Goal: Task Accomplishment & Management: Manage account settings

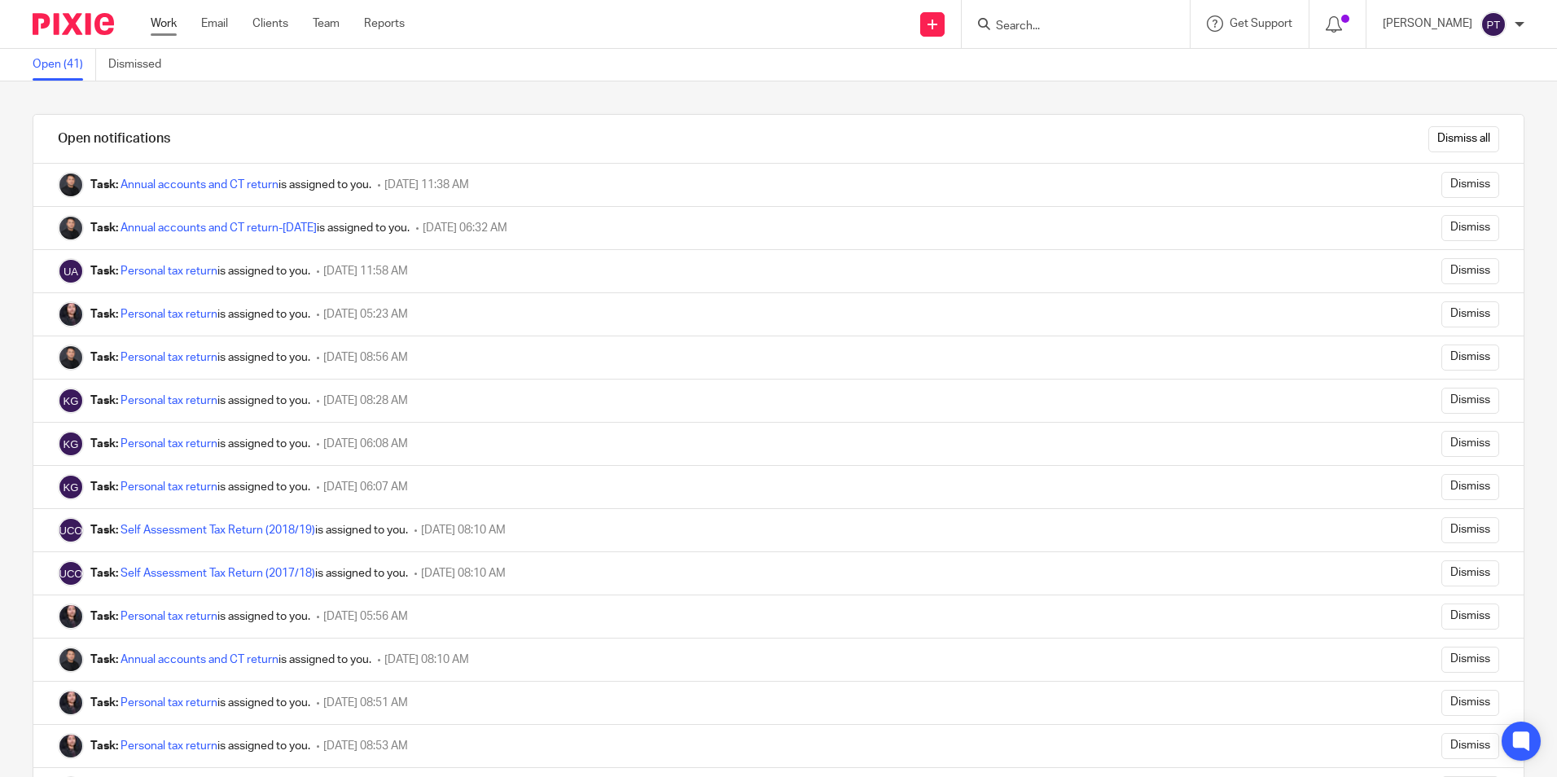
click at [175, 19] on link "Work" at bounding box center [164, 23] width 26 height 16
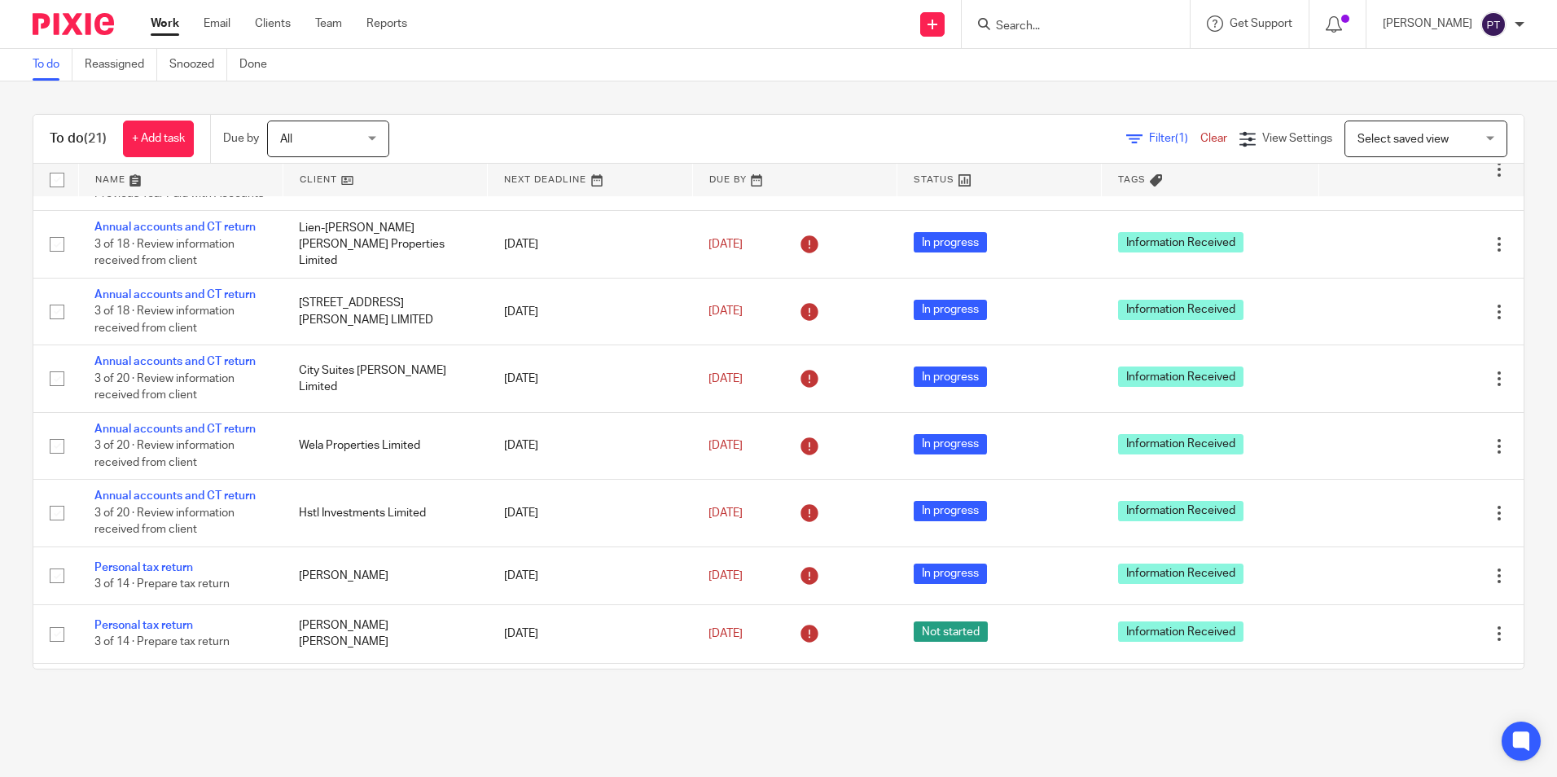
scroll to position [678, 0]
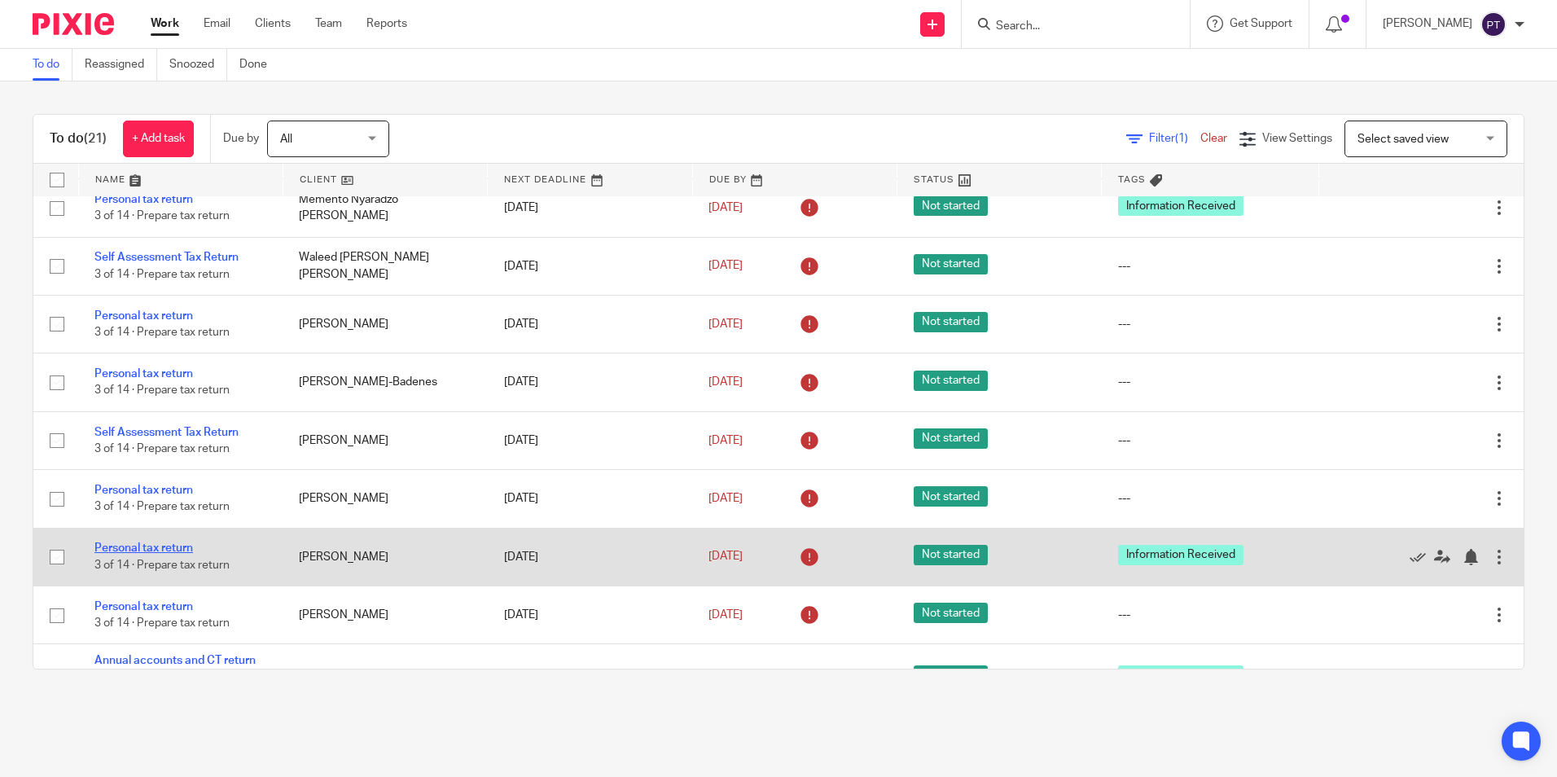
click at [166, 554] on link "Personal tax return" at bounding box center [143, 547] width 99 height 11
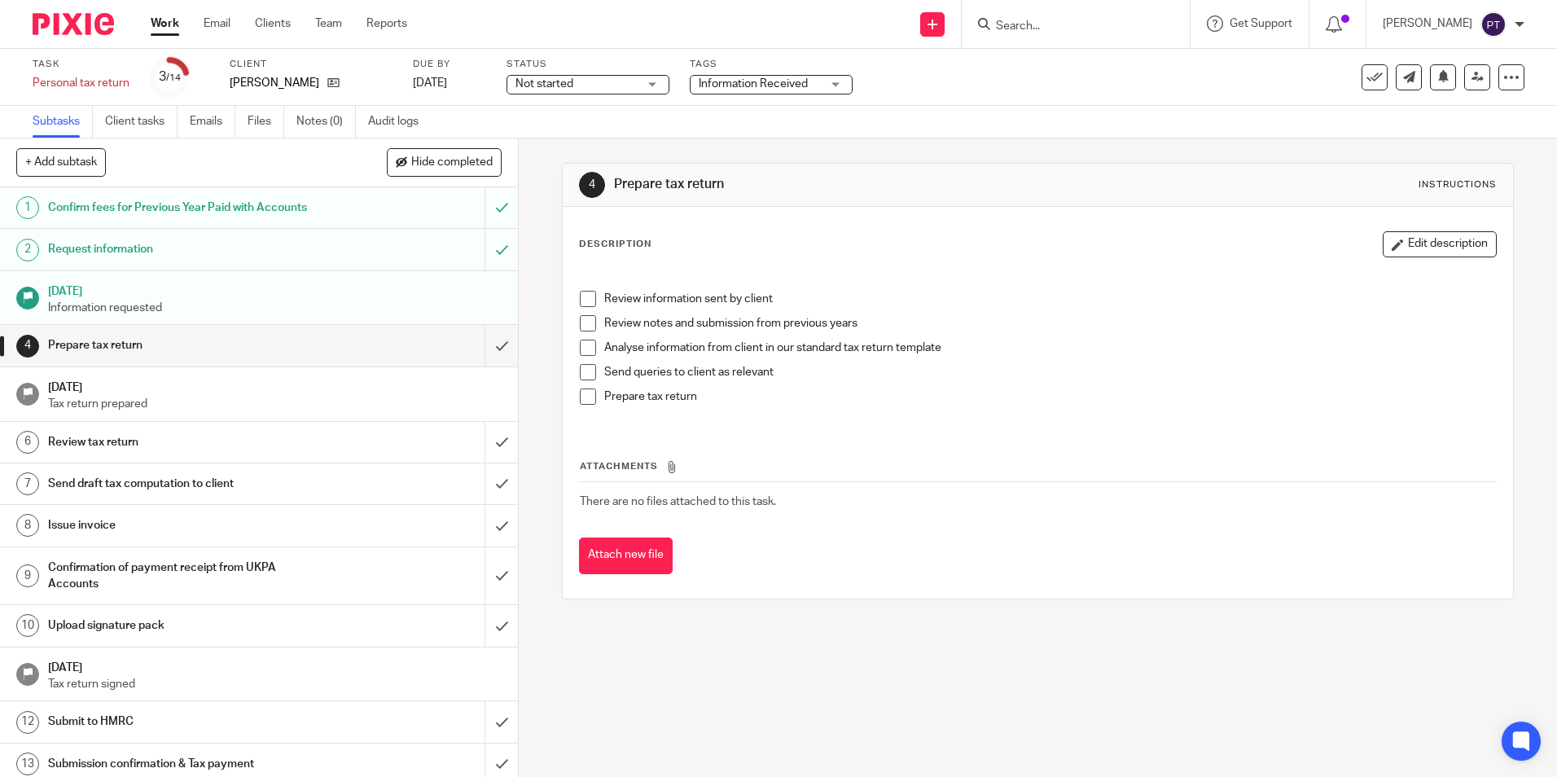
click at [638, 81] on div "Not started Not started" at bounding box center [587, 85] width 163 height 20
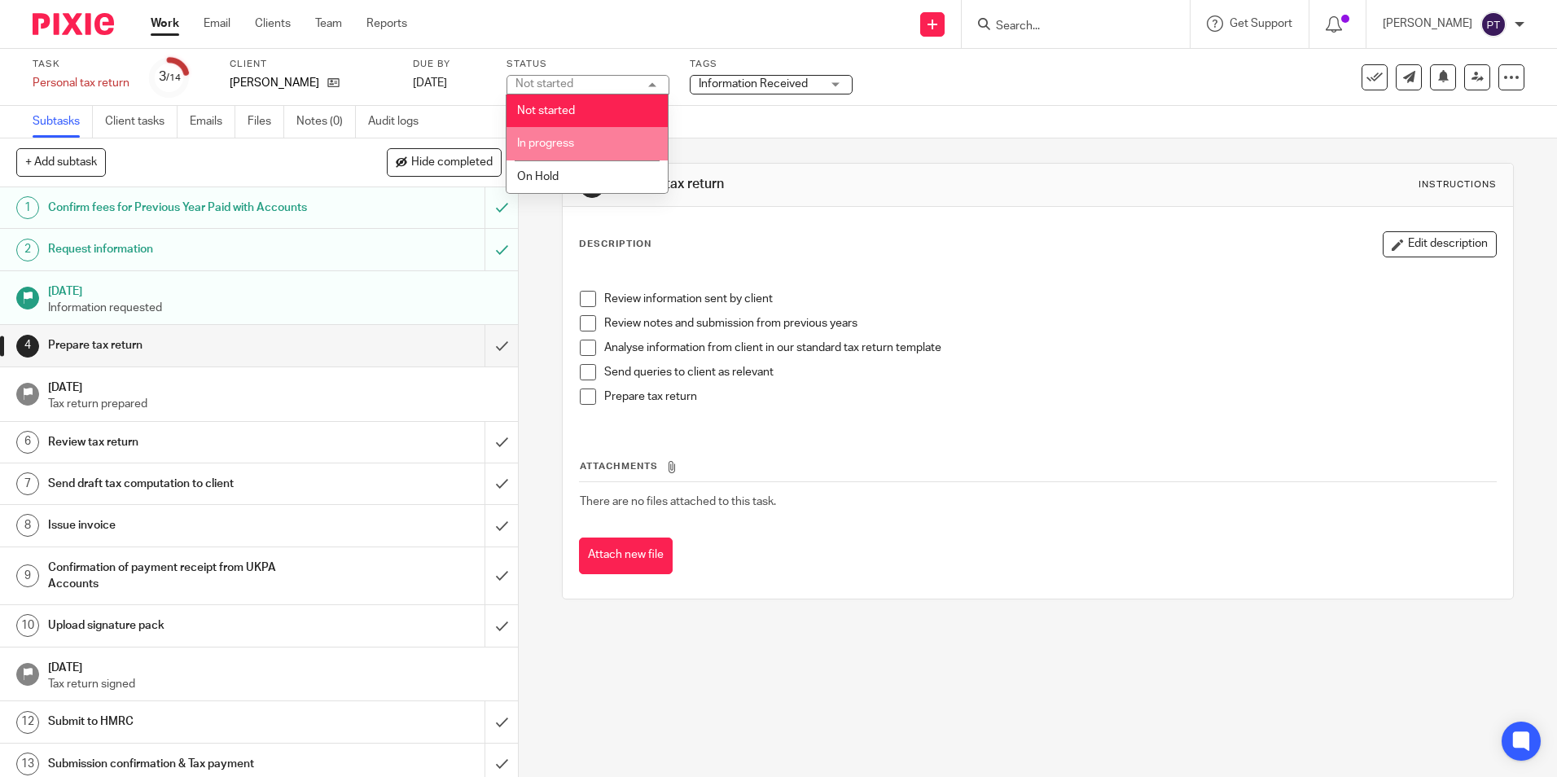
click at [590, 147] on li "In progress" at bounding box center [586, 143] width 161 height 33
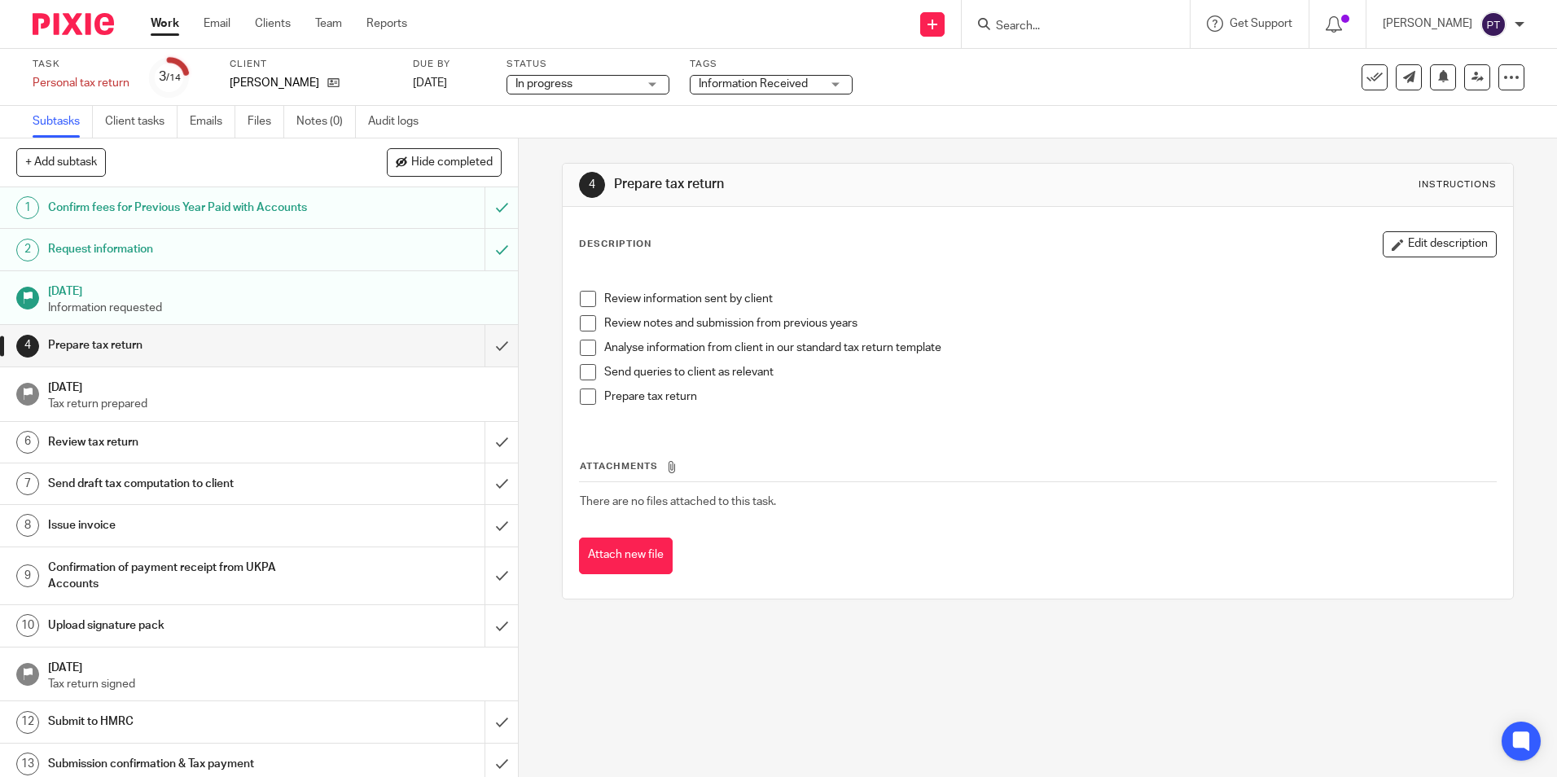
click at [781, 79] on span "Information Received" at bounding box center [753, 83] width 109 height 11
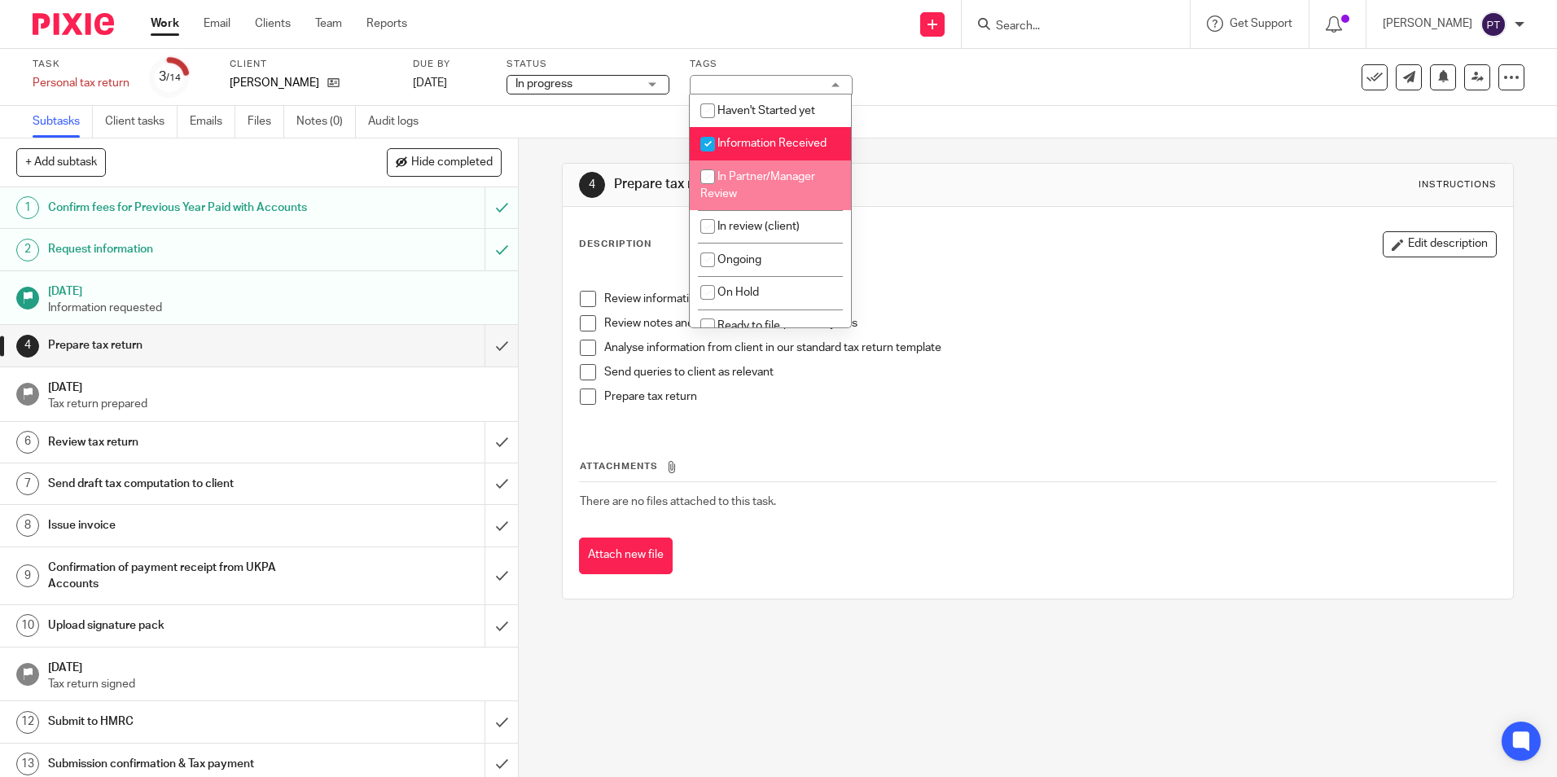
click at [1102, 175] on div "4 Prepare tax return Instructions" at bounding box center [1037, 185] width 917 height 26
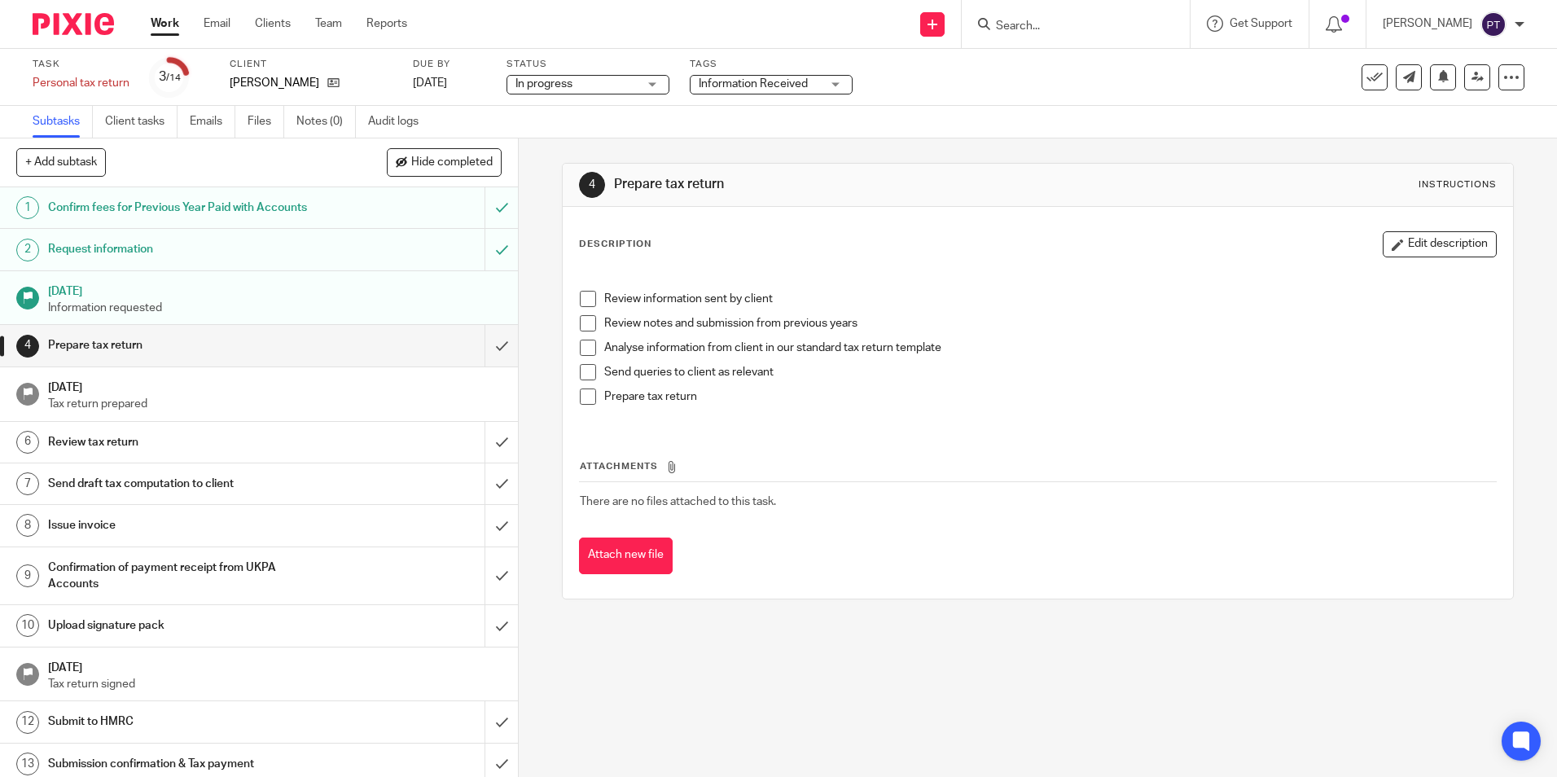
click at [791, 81] on span "Information Received" at bounding box center [753, 83] width 109 height 11
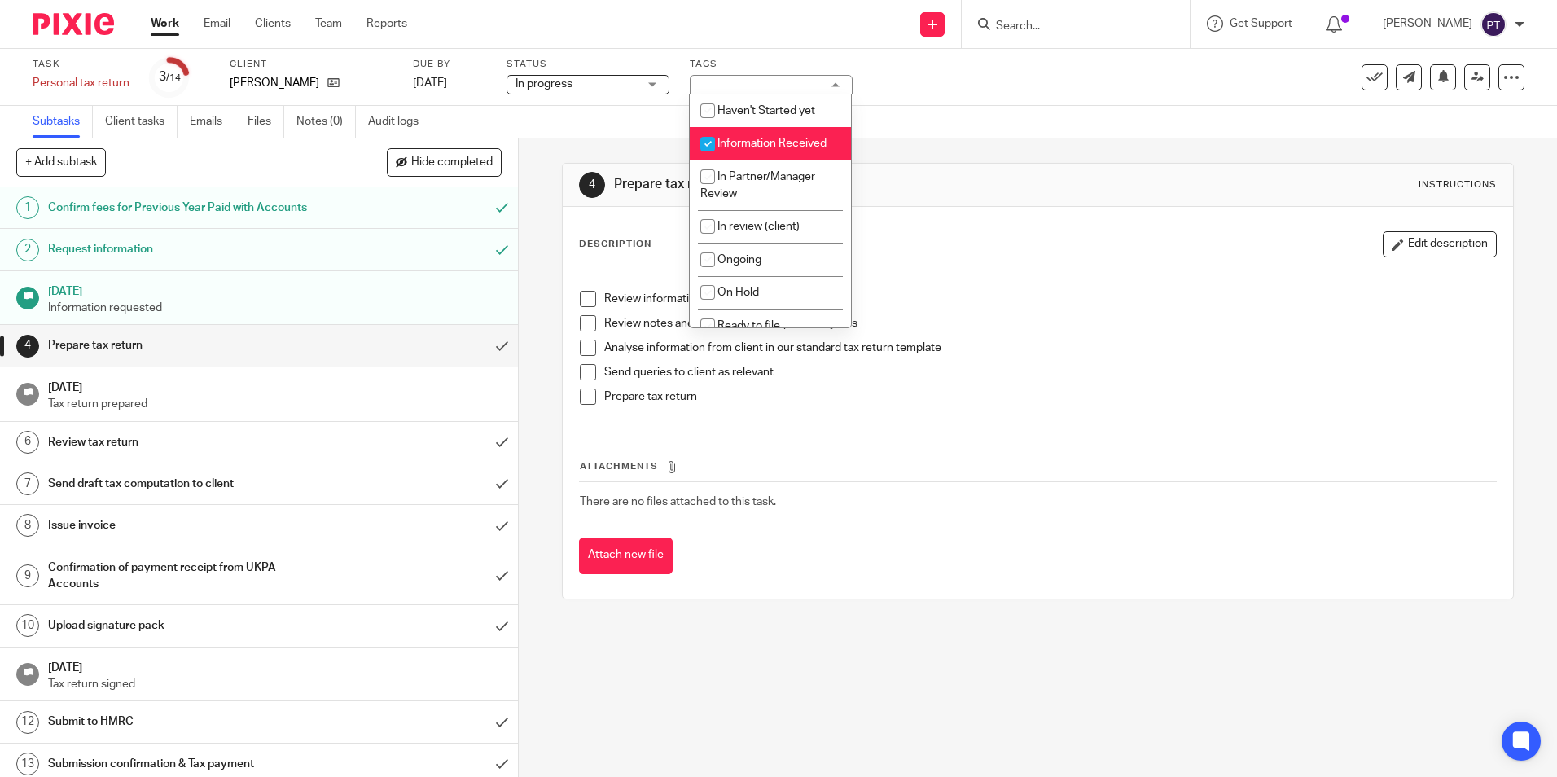
click at [791, 81] on div "Information Received" at bounding box center [771, 85] width 163 height 20
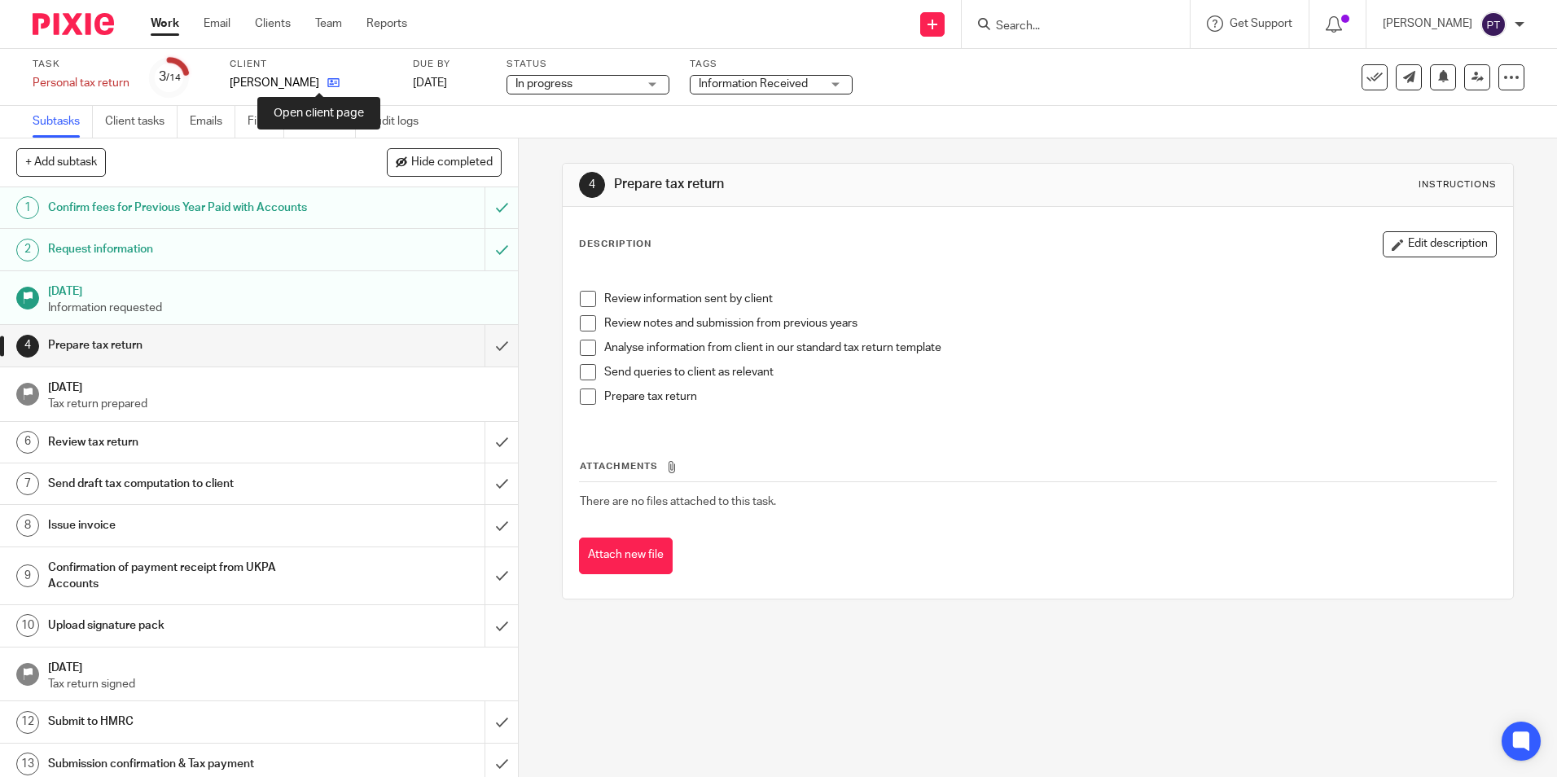
click at [327, 83] on icon at bounding box center [333, 83] width 12 height 12
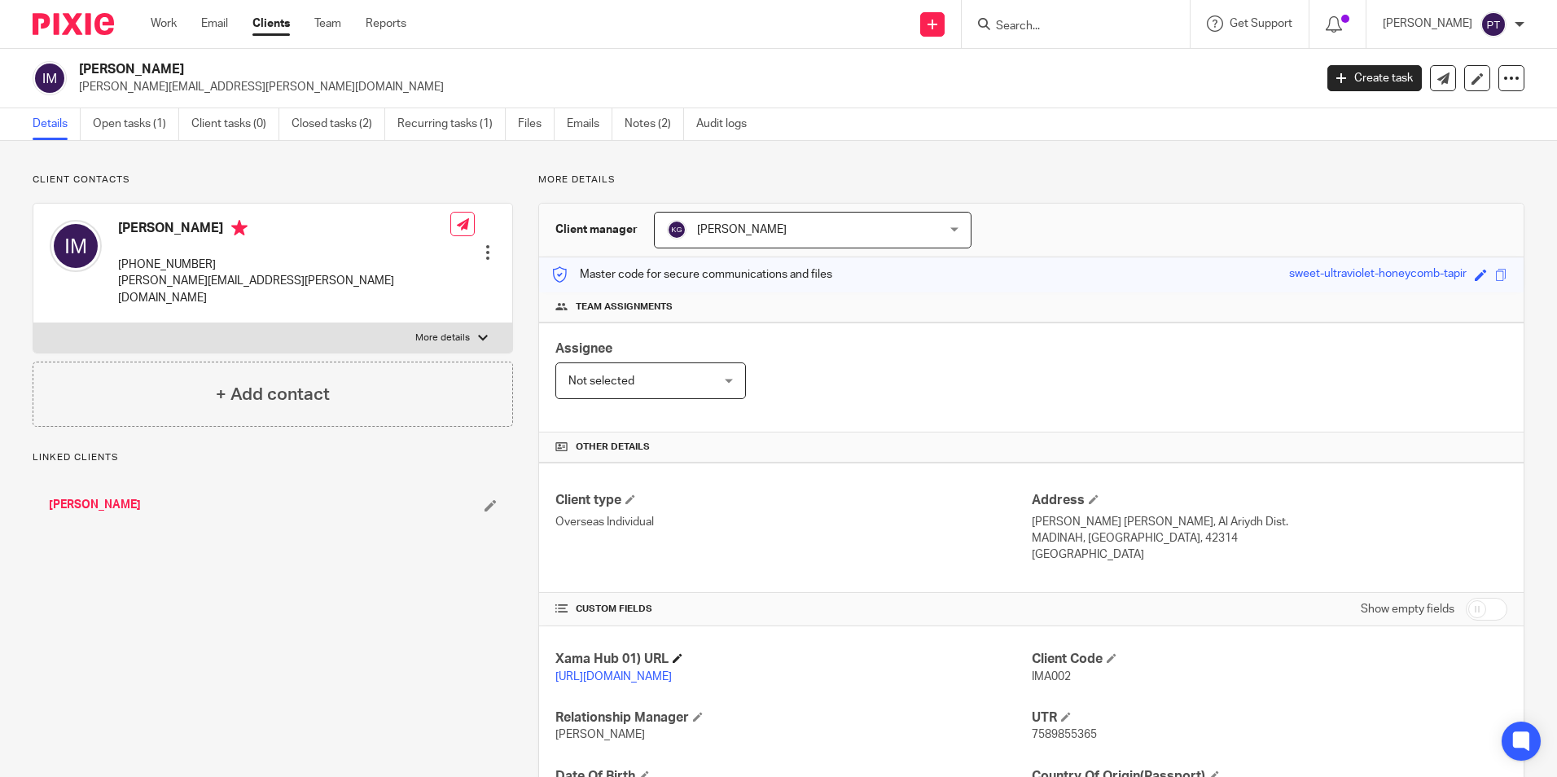
scroll to position [216, 0]
